Goal: Task Accomplishment & Management: Complete application form

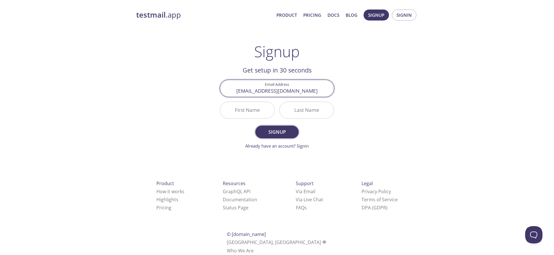
click at [276, 127] on button "Signup" at bounding box center [276, 131] width 43 height 13
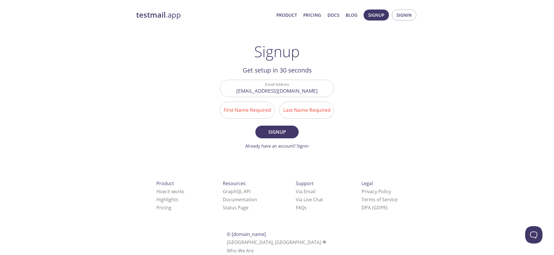
click at [255, 105] on input "First Name Required" at bounding box center [247, 110] width 54 height 16
type input "Ivy"
click at [305, 114] on input "Last Name Required" at bounding box center [306, 110] width 54 height 16
type input "[PERSON_NAME]"
click at [284, 134] on span "Signup" at bounding box center [277, 132] width 31 height 8
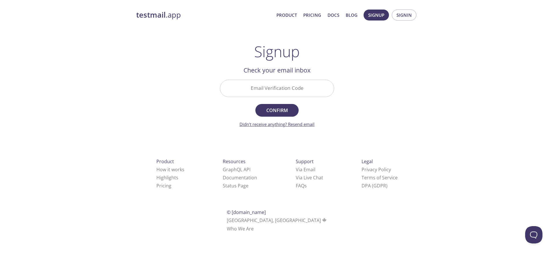
click at [301, 124] on link "Didn't receive anything? Resend email" at bounding box center [276, 124] width 75 height 6
click at [283, 88] on input "Email Verification Code" at bounding box center [277, 88] width 114 height 16
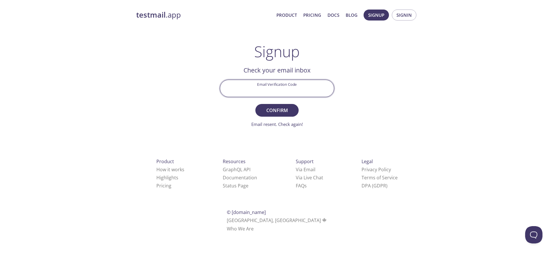
click at [283, 88] on input "Email Verification Code" at bounding box center [277, 88] width 114 height 16
click at [239, 69] on h2 "Check your email inbox" at bounding box center [277, 70] width 114 height 10
click at [283, 89] on input "Email Verification Code" at bounding box center [277, 88] width 114 height 16
paste input "FWJQ23P"
type input "FWJQ23P"
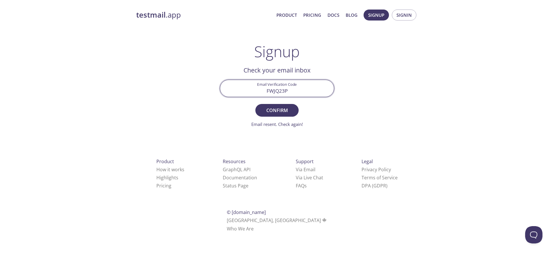
click at [285, 110] on span "Confirm" at bounding box center [277, 110] width 31 height 8
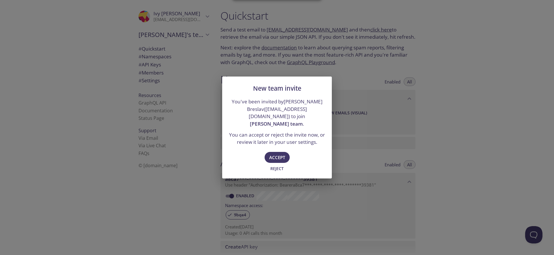
click at [277, 153] on span "Accept" at bounding box center [277, 156] width 16 height 7
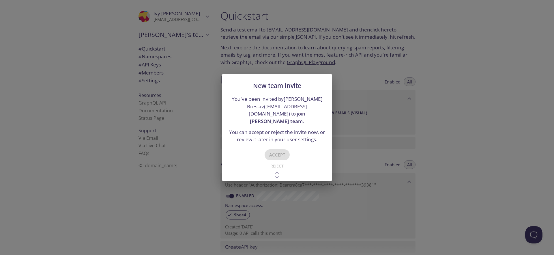
type input "[PERSON_NAME] team"
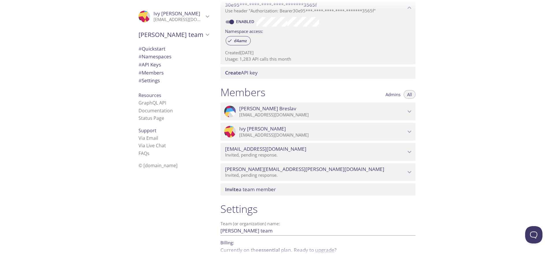
scroll to position [176, 0]
